Goal: Task Accomplishment & Management: Manage account settings

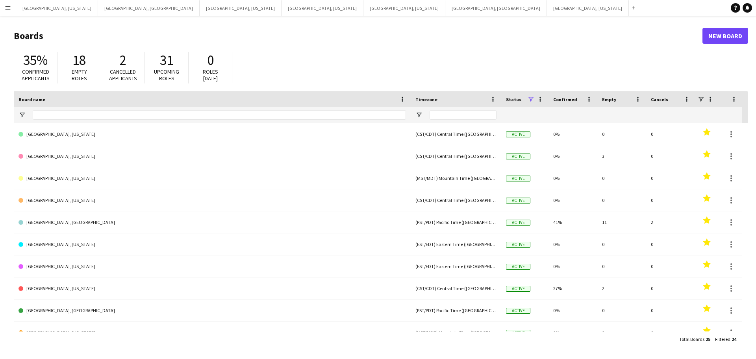
click at [9, 6] on app-icon "Menu" at bounding box center [8, 8] width 6 height 6
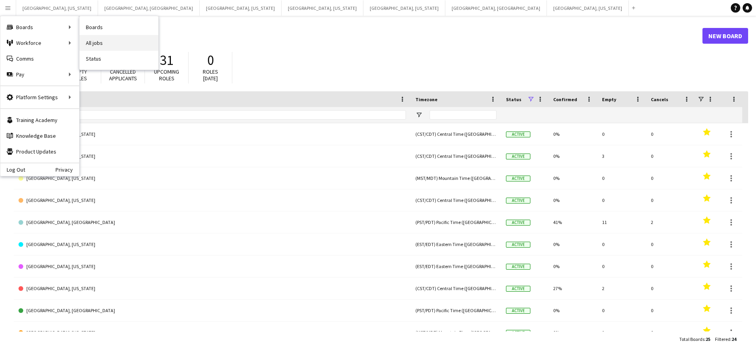
click at [92, 44] on link "All jobs" at bounding box center [119, 43] width 79 height 16
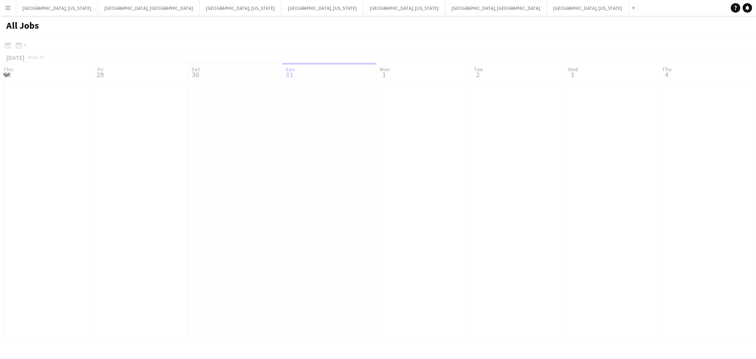
scroll to position [0, 188]
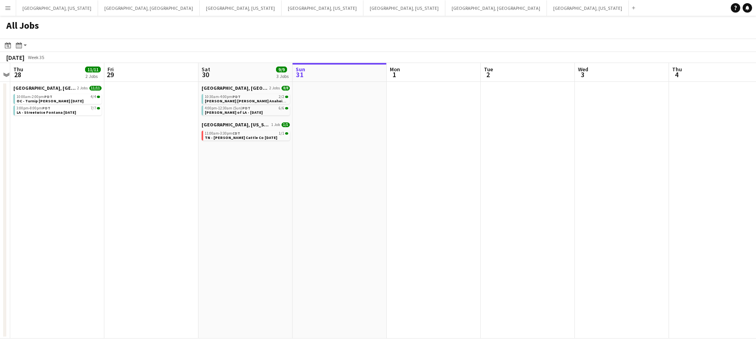
drag, startPoint x: 235, startPoint y: 172, endPoint x: 351, endPoint y: 166, distance: 116.3
click at [425, 159] on app-calendar-viewport "Tue 26 Wed 27 Thu 28 11/11 2 Jobs Fri 29 Sat 30 9/9 3 Jobs Sun 31 Mon 1 Tue 2 W…" at bounding box center [378, 201] width 756 height 276
click at [250, 98] on div "10:30am-4:00pm PDT 2/2" at bounding box center [245, 97] width 83 height 4
click at [250, 136] on span "TN - [PERSON_NAME] Cattle Co [DATE]" at bounding box center [240, 137] width 72 height 5
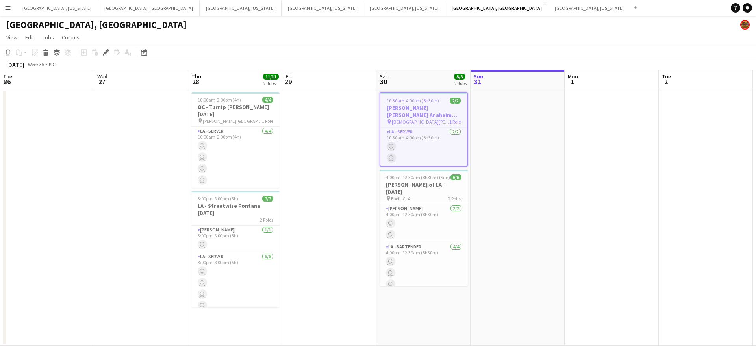
scroll to position [0, 271]
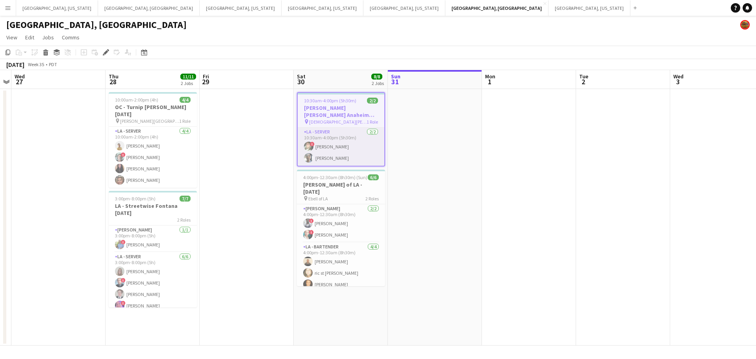
click at [333, 145] on app-card-role "LA - Server 2/2 10:30am-4:00pm (5h30m) ! Andrea Galuszka Jose Bustamante" at bounding box center [341, 147] width 87 height 38
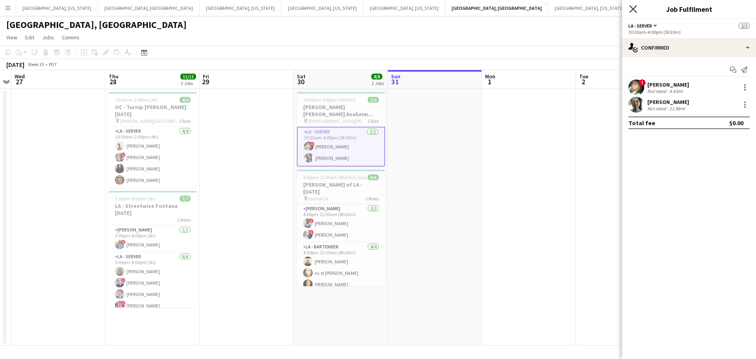
click at [634, 8] on icon at bounding box center [632, 8] width 7 height 7
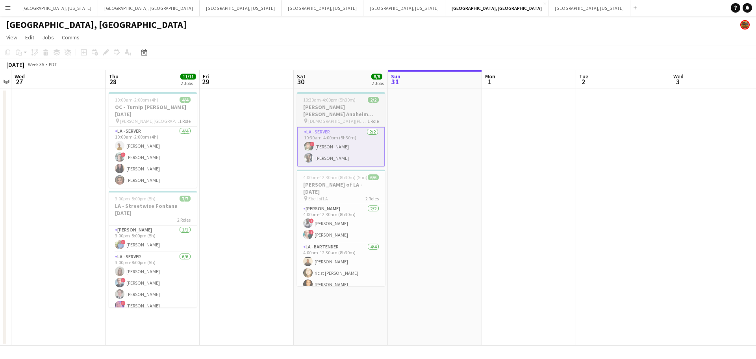
drag, startPoint x: 323, startPoint y: 109, endPoint x: 310, endPoint y: 107, distance: 12.7
click at [322, 109] on h3 "[PERSON_NAME] [PERSON_NAME] Anaheim [DATE]" at bounding box center [341, 111] width 88 height 14
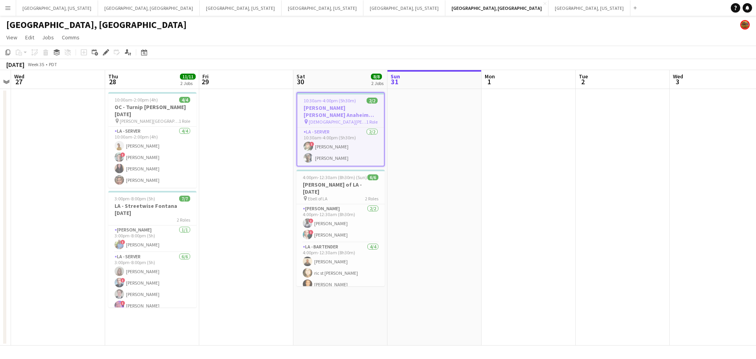
click at [106, 50] on icon "Edit" at bounding box center [106, 52] width 6 height 6
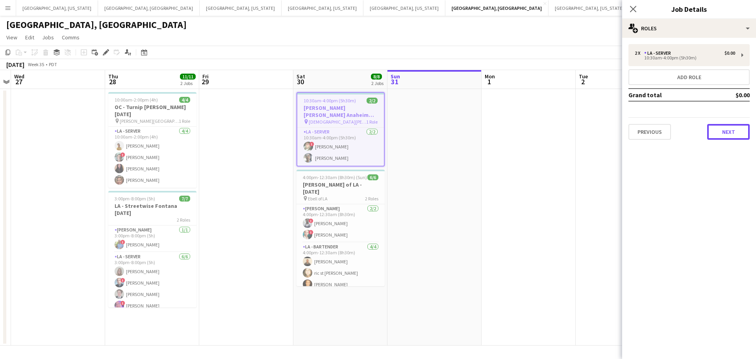
click at [748, 131] on button "Next" at bounding box center [728, 132] width 43 height 16
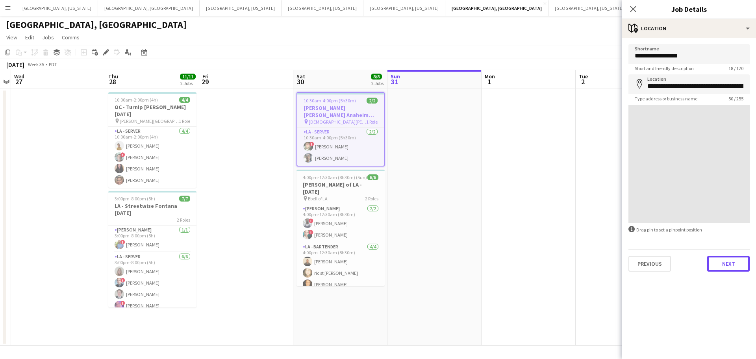
click at [721, 266] on button "Next" at bounding box center [728, 264] width 43 height 16
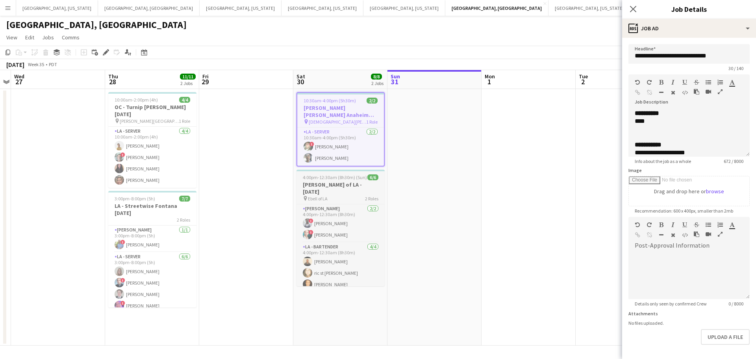
click at [348, 187] on h3 "[PERSON_NAME] of LA - [DATE]" at bounding box center [340, 188] width 88 height 14
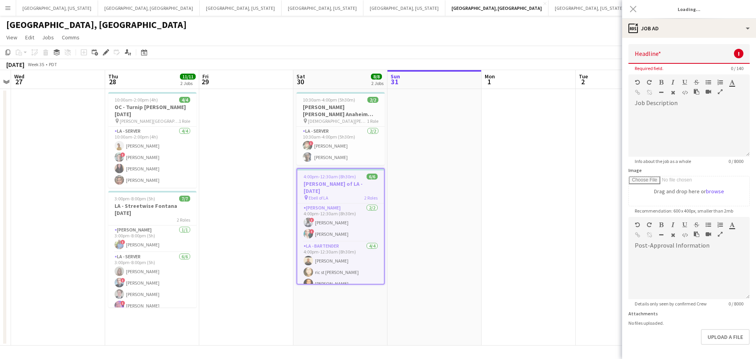
type input "**********"
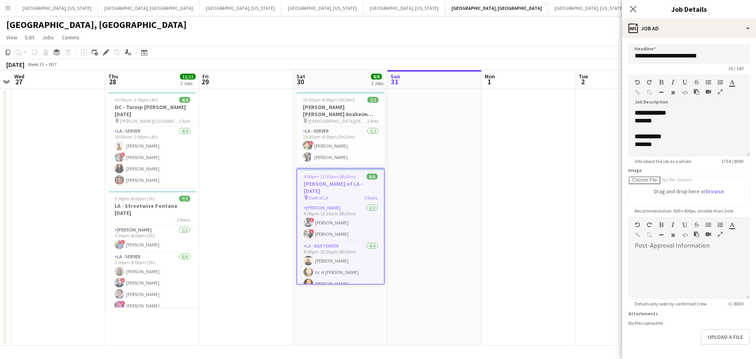
scroll to position [0, 0]
click at [633, 10] on icon "Close pop-in" at bounding box center [632, 8] width 7 height 7
